Goal: Check status: Check status

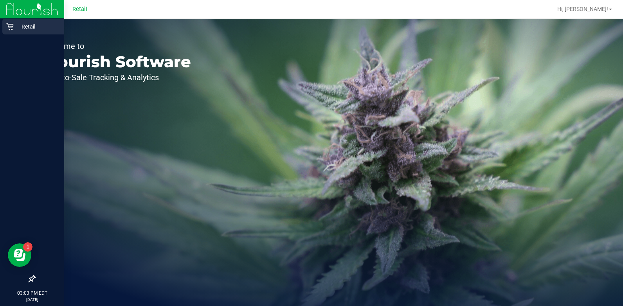
click at [4, 25] on div "Retail" at bounding box center [33, 27] width 62 height 16
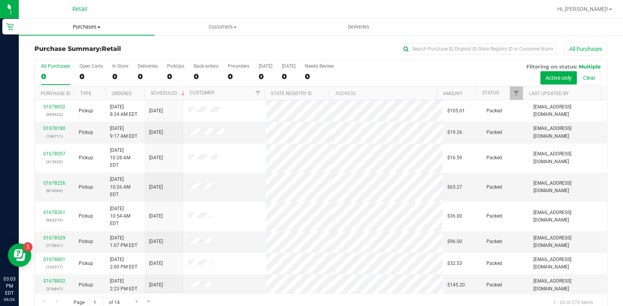
click at [84, 27] on span "Purchases" at bounding box center [87, 26] width 136 height 7
click at [80, 69] on li "All purchases" at bounding box center [87, 65] width 136 height 9
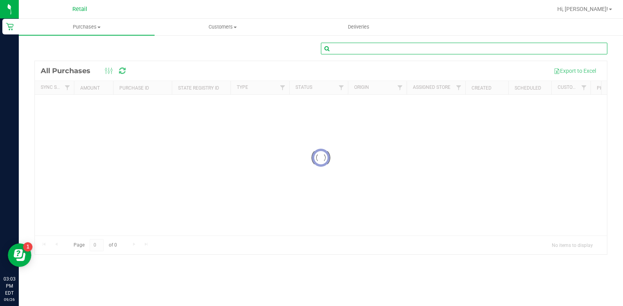
click at [393, 50] on input "text" at bounding box center [464, 49] width 286 height 12
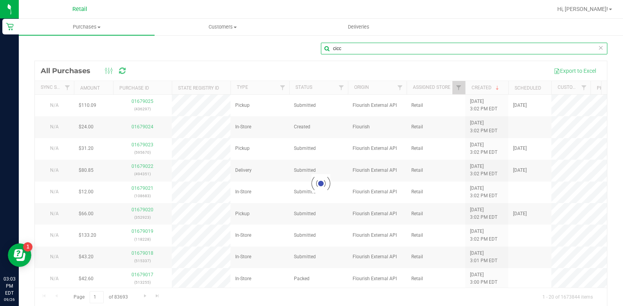
type input "cicc"
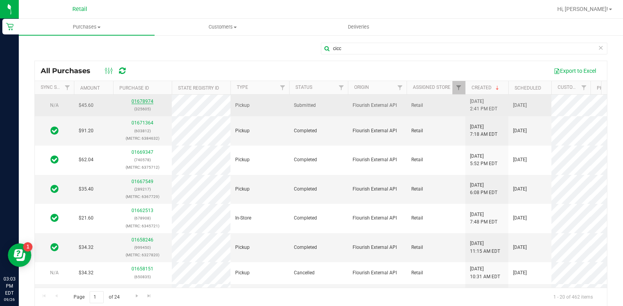
click at [145, 100] on link "01678974" at bounding box center [142, 101] width 22 height 5
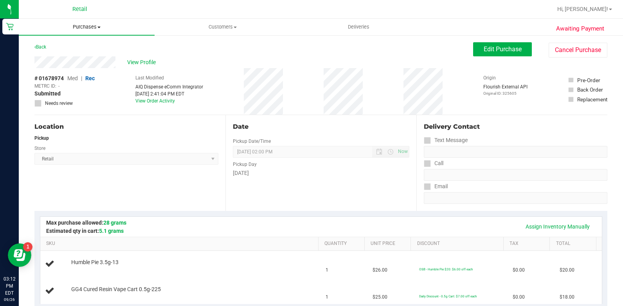
click at [78, 26] on span "Purchases" at bounding box center [87, 26] width 136 height 7
click at [76, 65] on li "All purchases" at bounding box center [87, 65] width 136 height 9
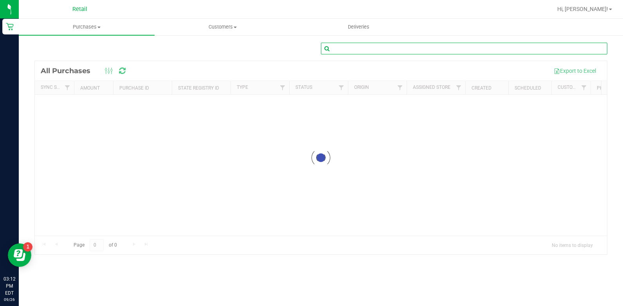
click at [349, 43] on input "text" at bounding box center [464, 49] width 286 height 12
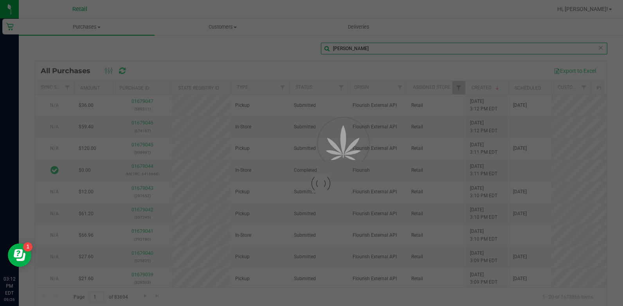
type input "[PERSON_NAME]"
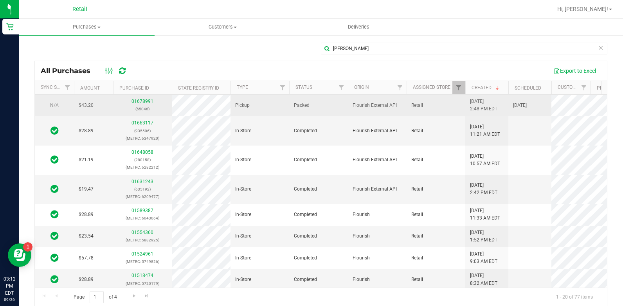
click at [143, 104] on link "01678991" at bounding box center [142, 101] width 22 height 5
